Goal: Find specific page/section: Find specific page/section

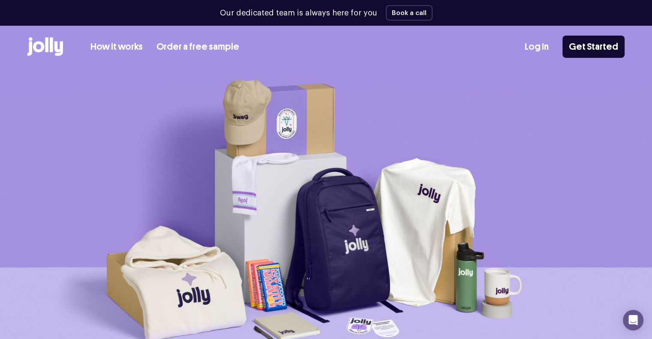
click at [530, 42] on link "Log In" at bounding box center [536, 47] width 24 height 14
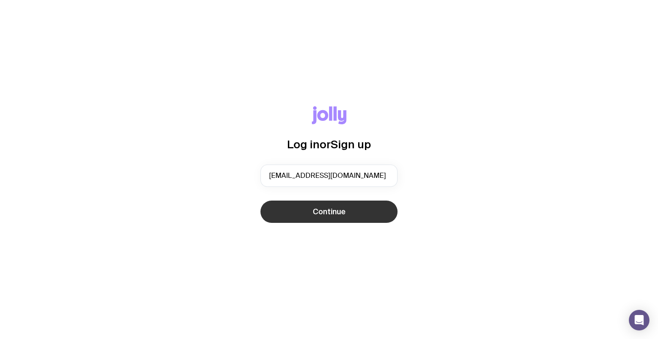
click at [317, 206] on span "Continue" at bounding box center [329, 211] width 33 height 10
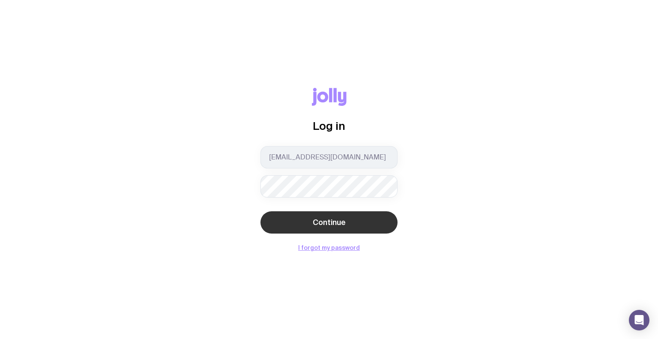
click at [318, 220] on span "Continue" at bounding box center [329, 222] width 33 height 10
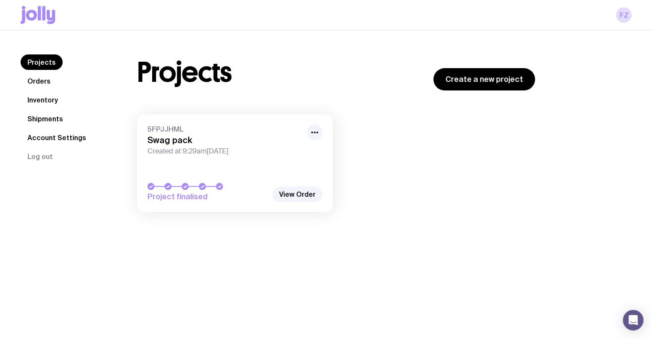
click at [44, 112] on link "Shipments" at bounding box center [45, 118] width 49 height 15
